Goal: Register for event/course

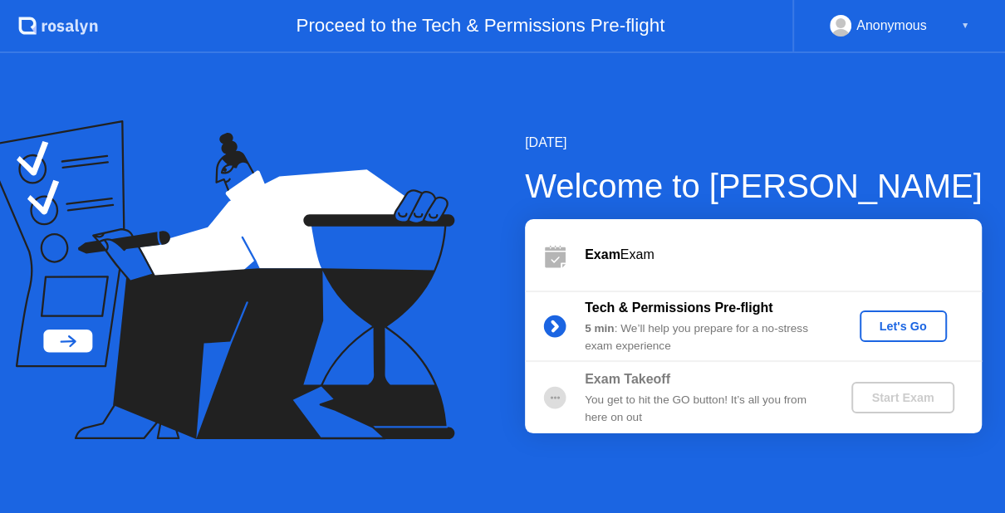
click at [904, 331] on div "Let's Go" at bounding box center [903, 326] width 74 height 13
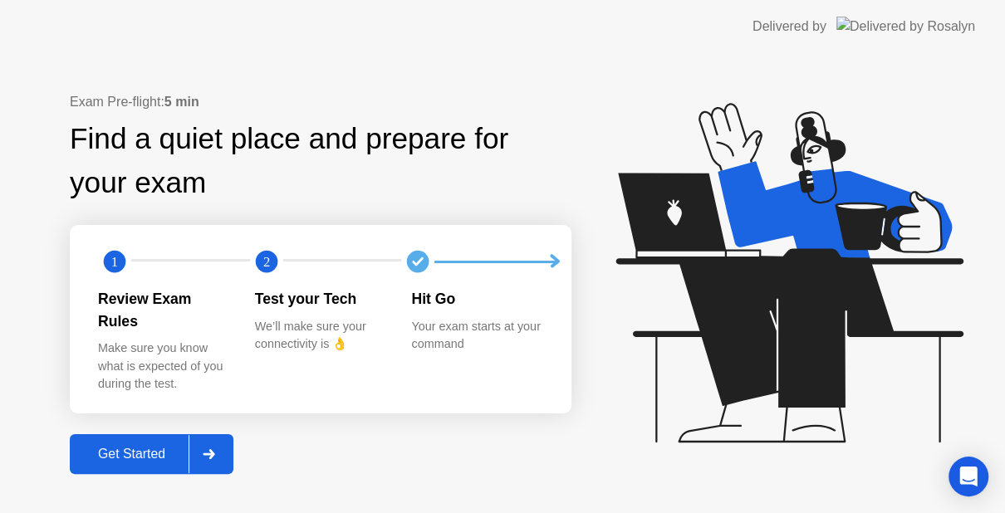
click at [147, 451] on div "Get Started" at bounding box center [132, 454] width 114 height 15
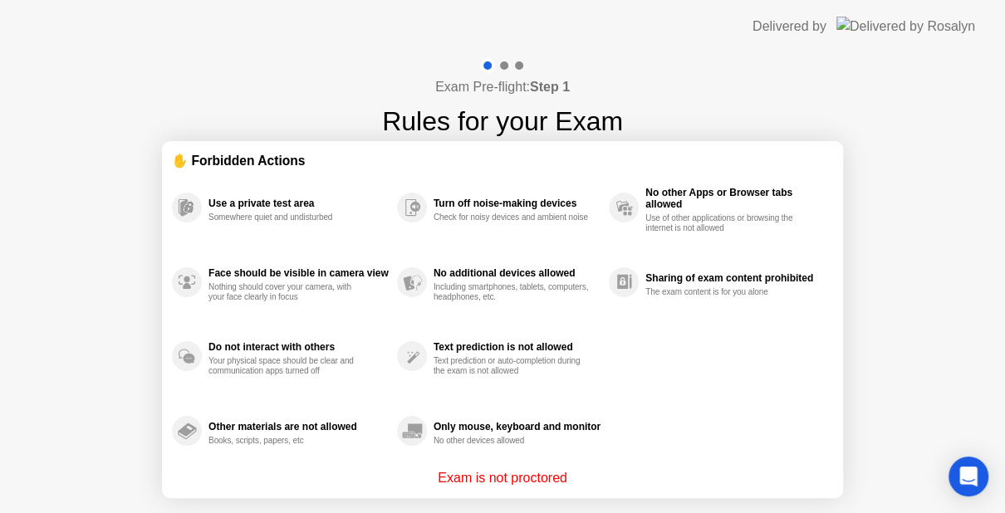
drag, startPoint x: 742, startPoint y: 183, endPoint x: 779, endPoint y: 414, distance: 234.7
click at [779, 414] on div "Use a private test area Somewhere quiet and undisturbed Face should be visible …" at bounding box center [502, 319] width 661 height 298
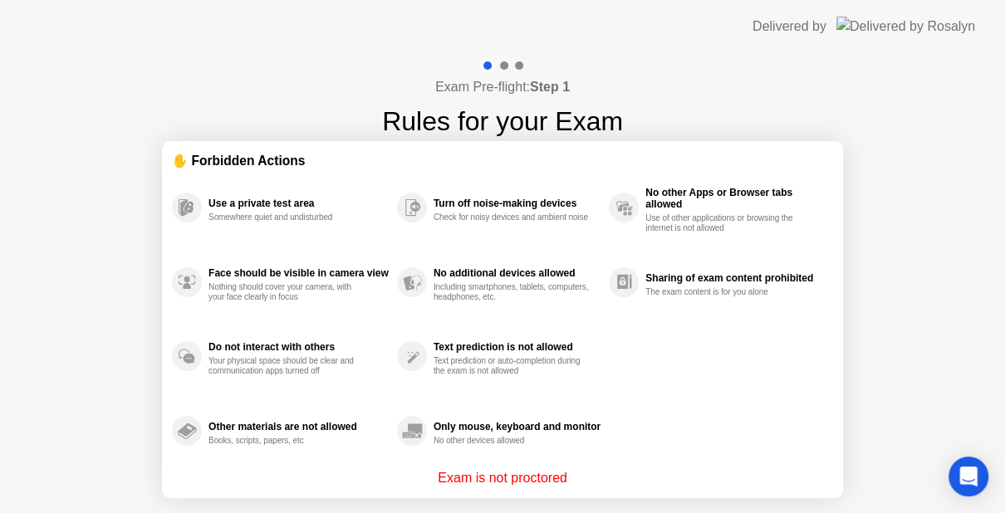
drag, startPoint x: 867, startPoint y: 283, endPoint x: 863, endPoint y: 336, distance: 53.3
click at [863, 336] on div "Exam Pre-flight: Step 1 Rules for your Exam ✋ Forbidden Actions Use a private t…" at bounding box center [502, 316] width 1005 height 527
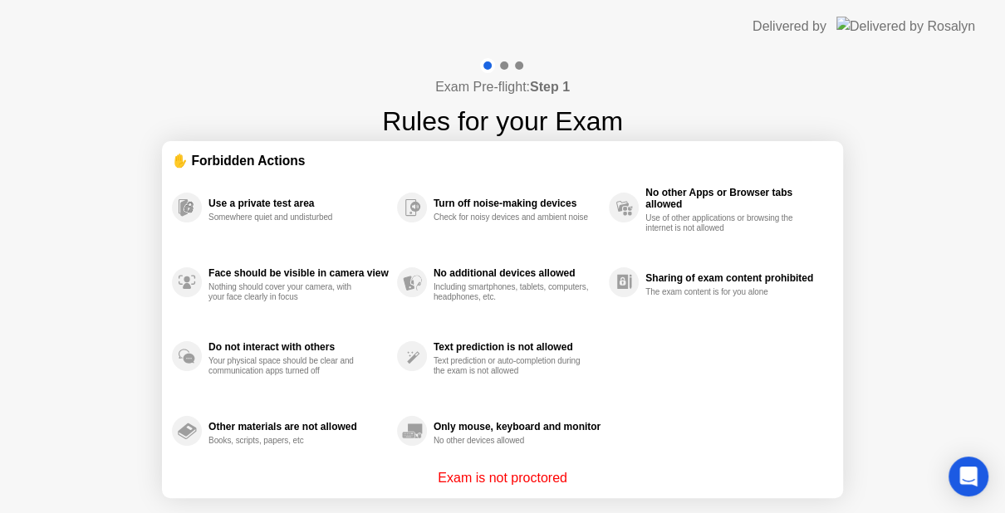
click at [863, 336] on div "Exam Pre-flight: Step 1 Rules for your Exam ✋ Forbidden Actions Use a private t…" at bounding box center [502, 316] width 1005 height 527
drag, startPoint x: 863, startPoint y: 336, endPoint x: 690, endPoint y: 337, distance: 172.8
click at [690, 337] on div "Exam Pre-flight: Step 1 Rules for your Exam ✋ Forbidden Actions Use a private t…" at bounding box center [502, 316] width 1005 height 527
click at [690, 337] on div "Use a private test area Somewhere quiet and undisturbed Face should be visible …" at bounding box center [502, 319] width 661 height 298
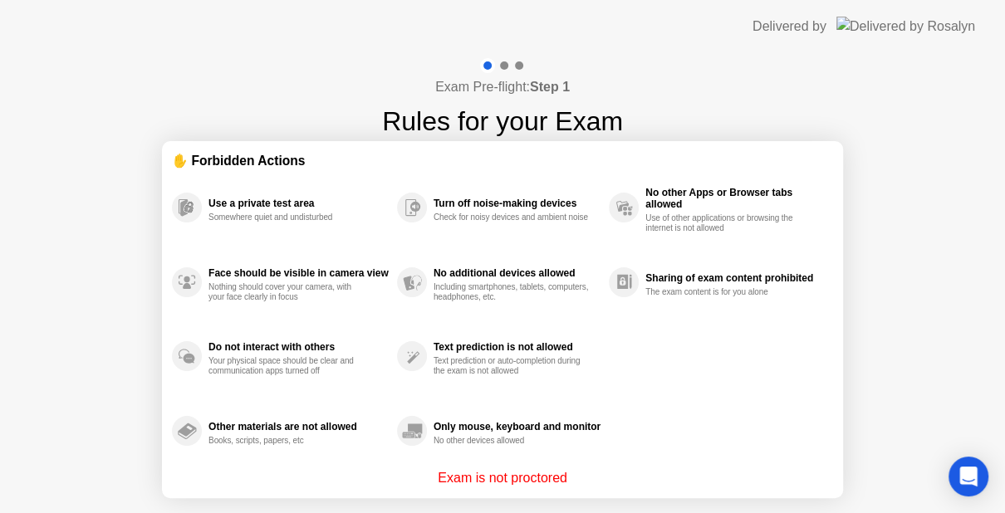
click at [690, 337] on div "Use a private test area Somewhere quiet and undisturbed Face should be visible …" at bounding box center [502, 319] width 661 height 298
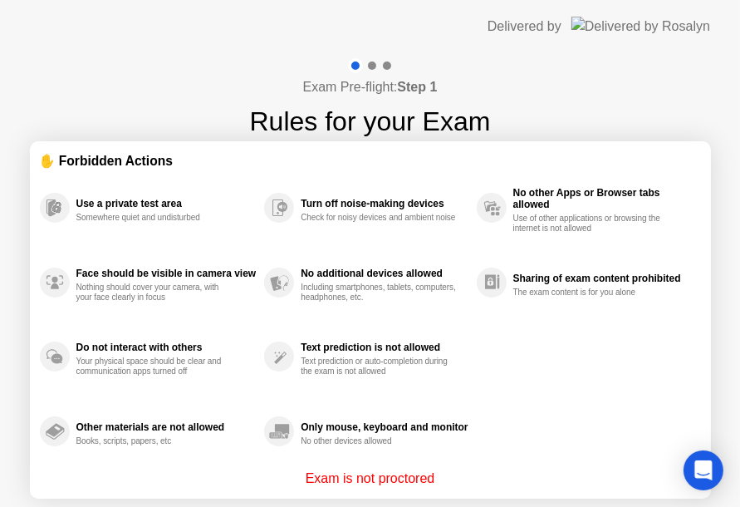
click at [685, 67] on div "Exam Pre-flight: Step 1 Rules for your Exam ✋ Forbidden Actions Use a private t…" at bounding box center [370, 316] width 740 height 527
drag, startPoint x: 685, startPoint y: 67, endPoint x: 705, endPoint y: 89, distance: 29.4
click at [705, 89] on div "Exam Pre-flight: Step 1 Rules for your Exam ✋ Forbidden Actions Use a private t…" at bounding box center [370, 316] width 740 height 527
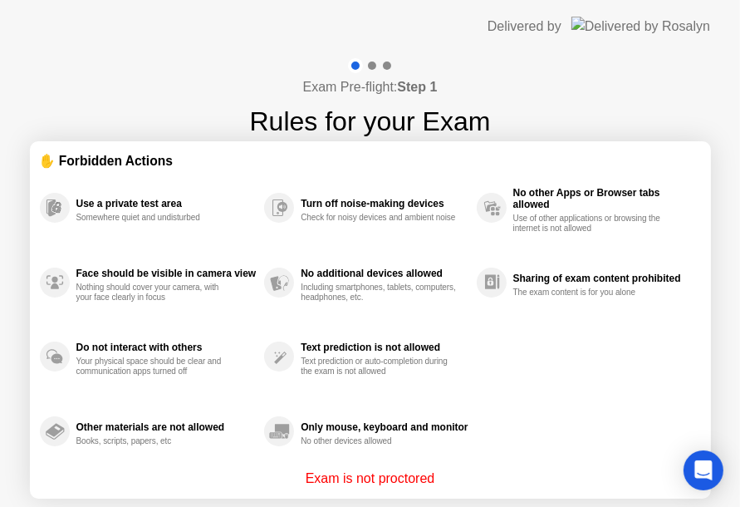
drag, startPoint x: 687, startPoint y: 108, endPoint x: 689, endPoint y: 133, distance: 25.0
click at [689, 133] on div "Exam Pre-flight: Step 1 Rules for your Exam ✋ Forbidden Actions Use a private t…" at bounding box center [370, 316] width 740 height 527
drag, startPoint x: 689, startPoint y: 133, endPoint x: 691, endPoint y: 83, distance: 49.9
click at [691, 83] on div "Exam Pre-flight: Step 1 Rules for your Exam ✋ Forbidden Actions Use a private t…" at bounding box center [370, 316] width 740 height 527
drag, startPoint x: 691, startPoint y: 83, endPoint x: 650, endPoint y: 361, distance: 281.2
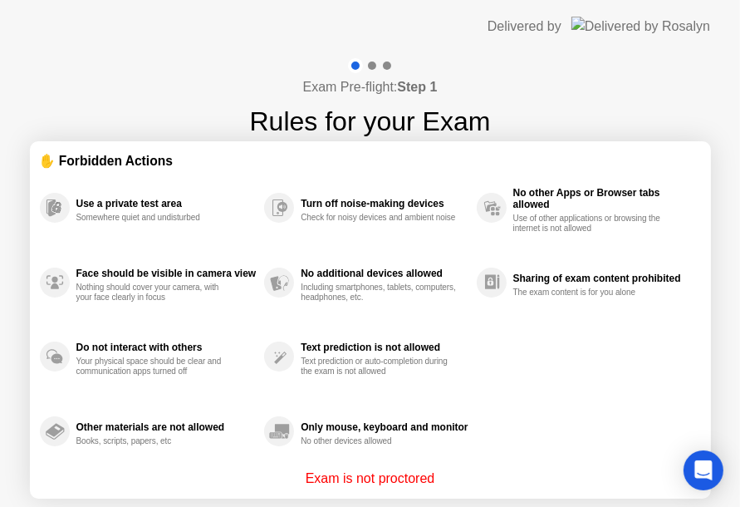
click at [650, 361] on div "Exam Pre-flight: Step 1 Rules for your Exam ✋ Forbidden Actions Use a private t…" at bounding box center [370, 316] width 740 height 527
click at [650, 361] on div "Use a private test area Somewhere quiet and undisturbed Face should be visible …" at bounding box center [370, 319] width 661 height 298
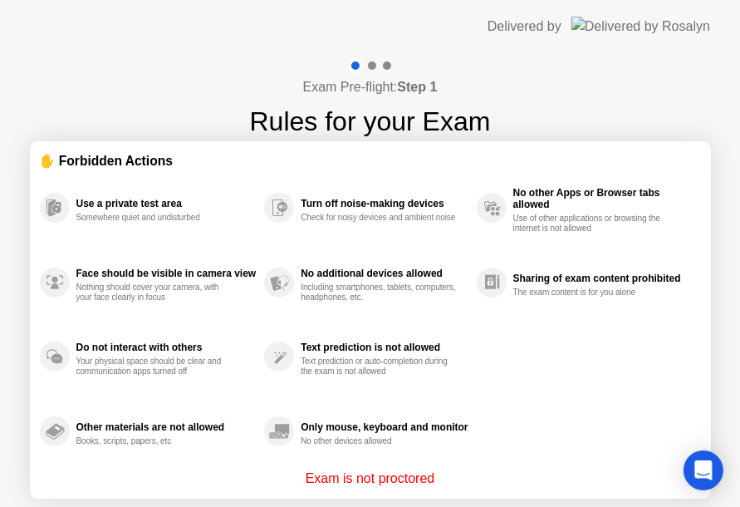
click at [650, 361] on div "Use a private test area Somewhere quiet and undisturbed Face should be visible …" at bounding box center [370, 319] width 661 height 298
click at [728, 290] on div "Exam Pre-flight: Step 1 Rules for your Exam ✋ Forbidden Actions Use a private t…" at bounding box center [370, 316] width 740 height 527
click at [597, 289] on div "The exam content is for you alone" at bounding box center [591, 292] width 157 height 10
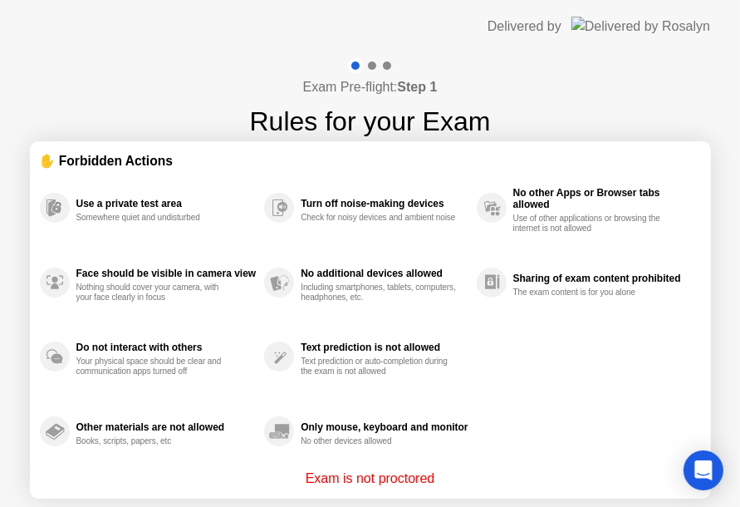
click at [597, 289] on div "The exam content is for you alone" at bounding box center [591, 292] width 157 height 10
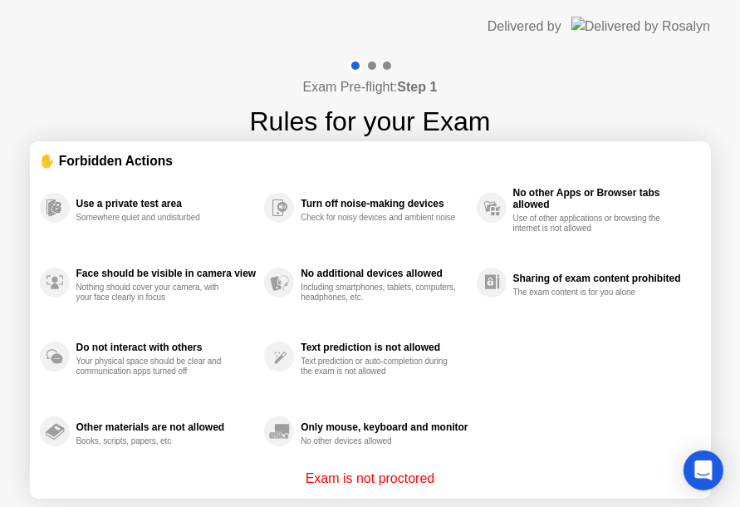
click at [440, 233] on div "Turn off noise-making devices Check for noisy devices and ambient noise" at bounding box center [370, 207] width 212 height 75
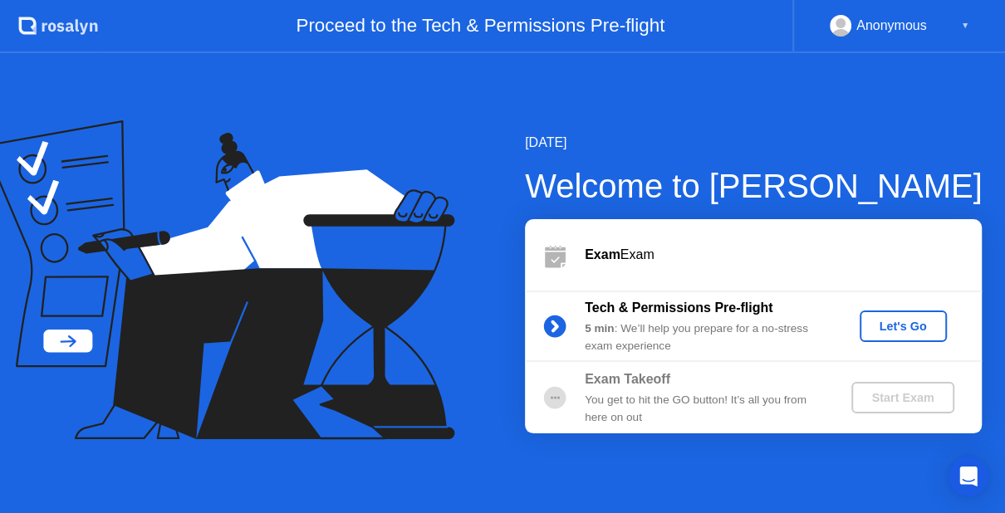
click at [923, 333] on div "Let's Go" at bounding box center [903, 326] width 74 height 13
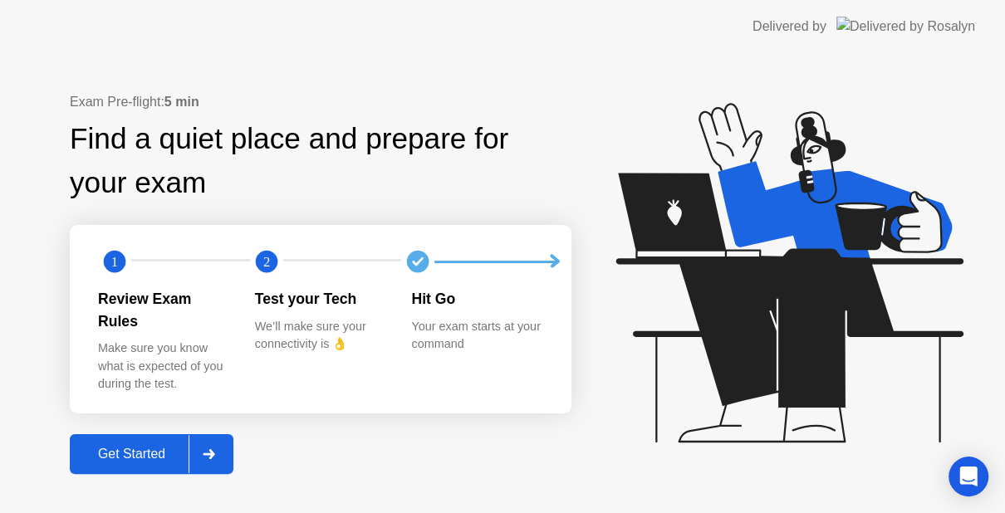
click at [95, 447] on div "Get Started" at bounding box center [132, 454] width 114 height 15
